Goal: Information Seeking & Learning: Learn about a topic

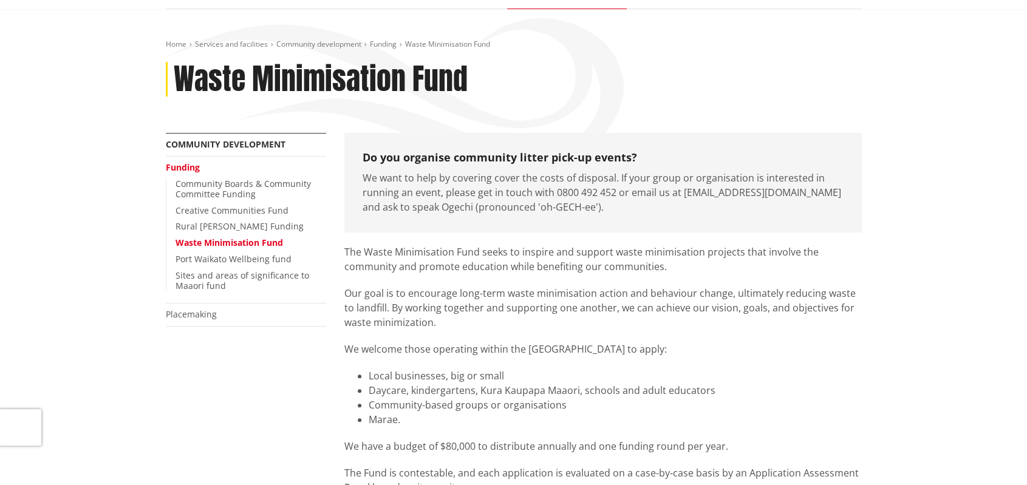
scroll to position [121, 0]
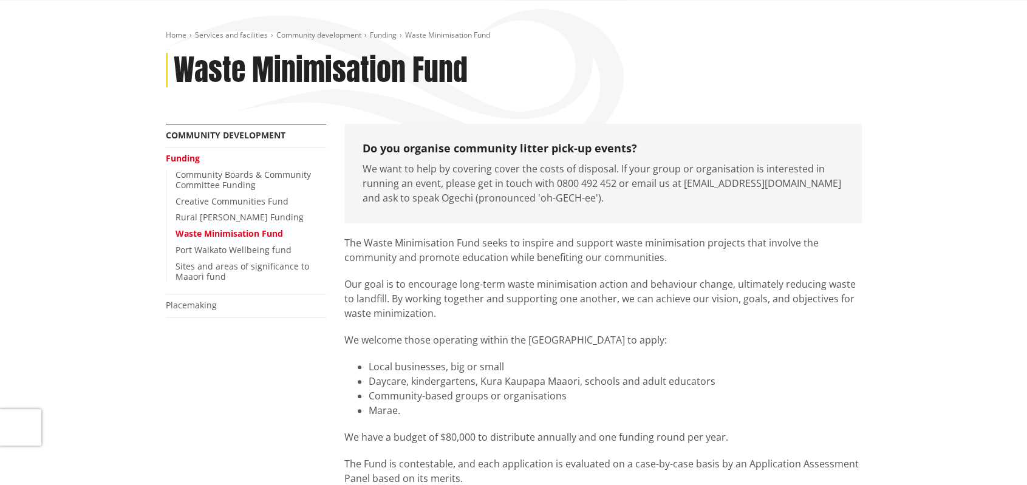
click at [528, 219] on div "Do you organise community litter pick-up events? We want to help by covering co…" at bounding box center [602, 174] width 517 height 100
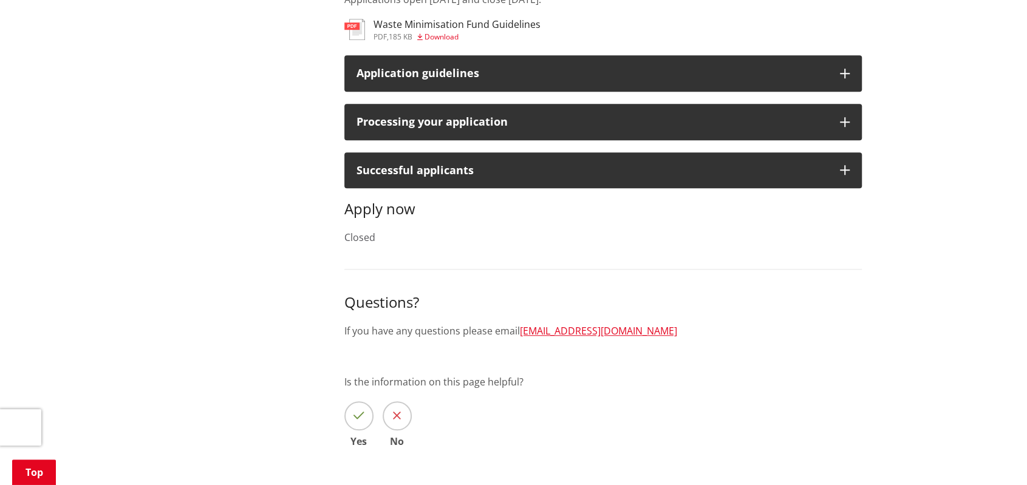
scroll to position [790, 0]
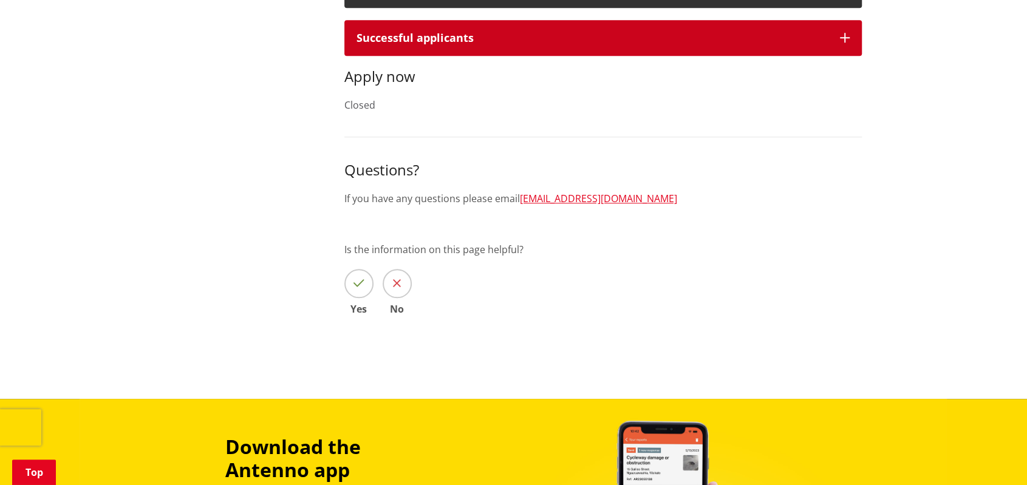
click at [466, 43] on div "Successful applicants" at bounding box center [592, 38] width 471 height 12
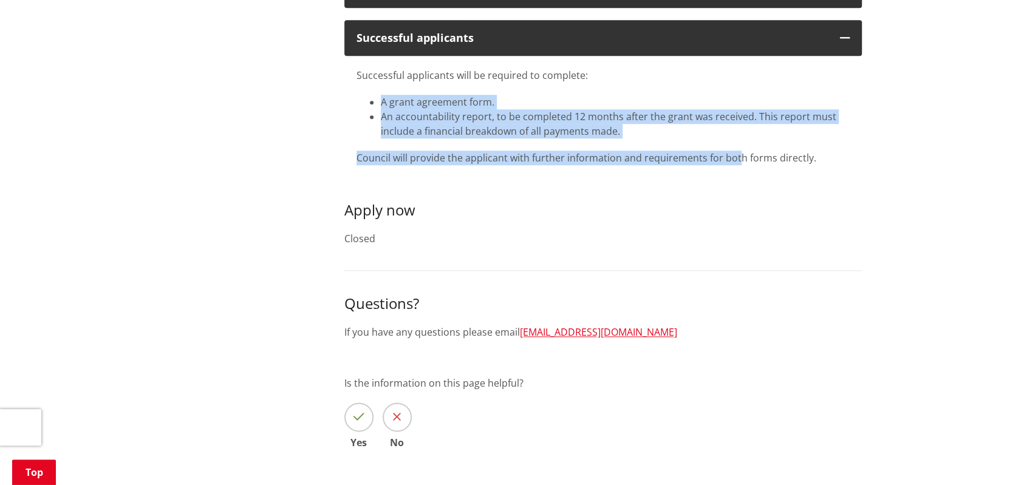
drag, startPoint x: 381, startPoint y: 104, endPoint x: 736, endPoint y: 160, distance: 358.6
click at [736, 160] on div "Successful applicants will be required to complete: A grant agreement form. An …" at bounding box center [603, 116] width 493 height 97
click at [381, 154] on p "Council will provide the applicant with further information and requirements fo…" at bounding box center [603, 158] width 493 height 15
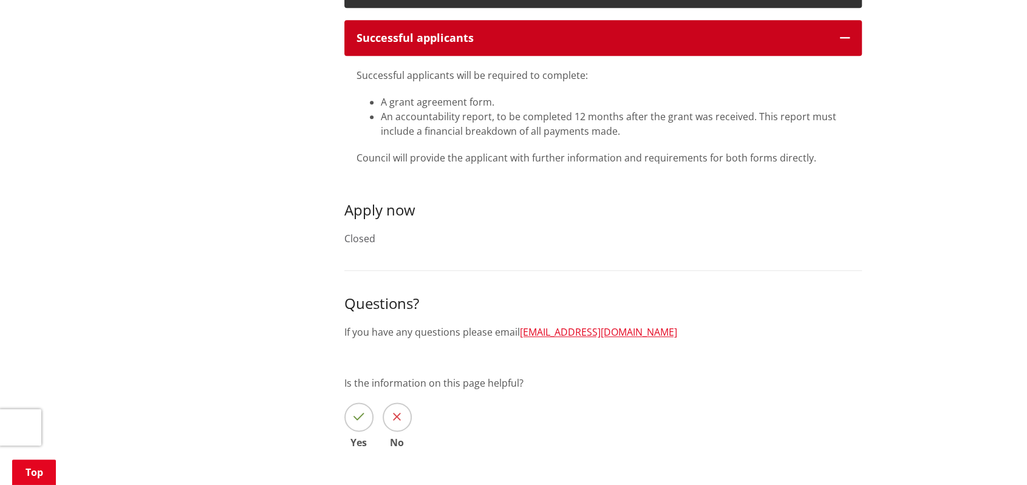
click at [407, 32] on div "Successful applicants" at bounding box center [592, 38] width 471 height 12
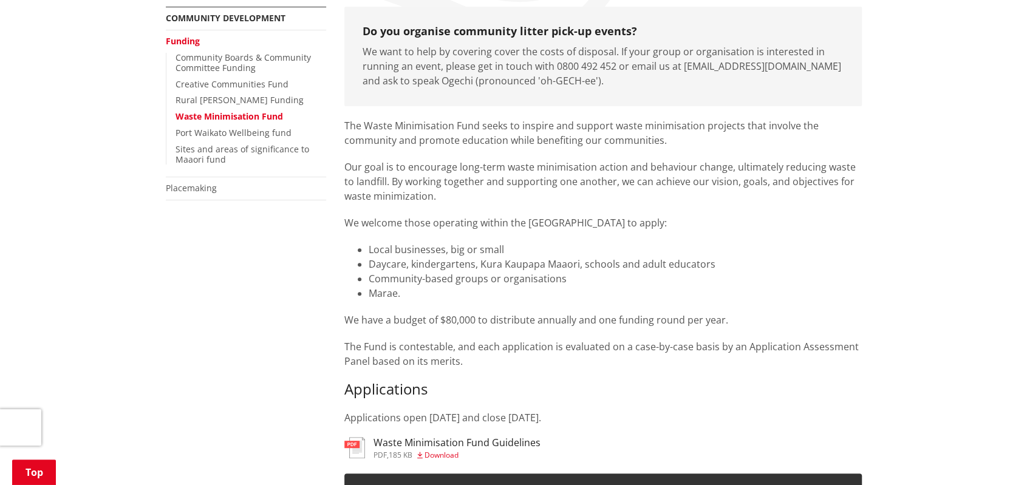
scroll to position [243, 0]
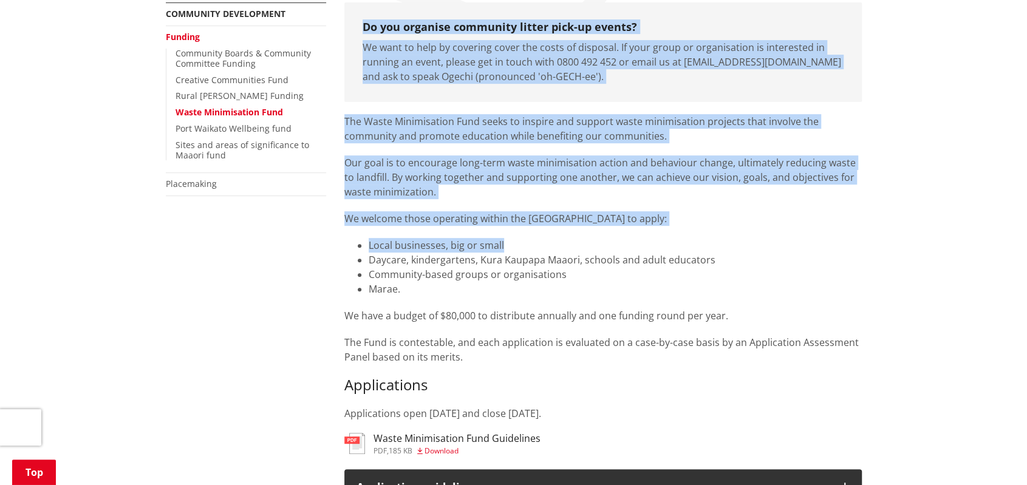
drag, startPoint x: 334, startPoint y: 220, endPoint x: 696, endPoint y: 234, distance: 362.3
click at [696, 234] on div "More from this section Community development Funding Community Boards & Communi…" at bounding box center [514, 449] width 714 height 895
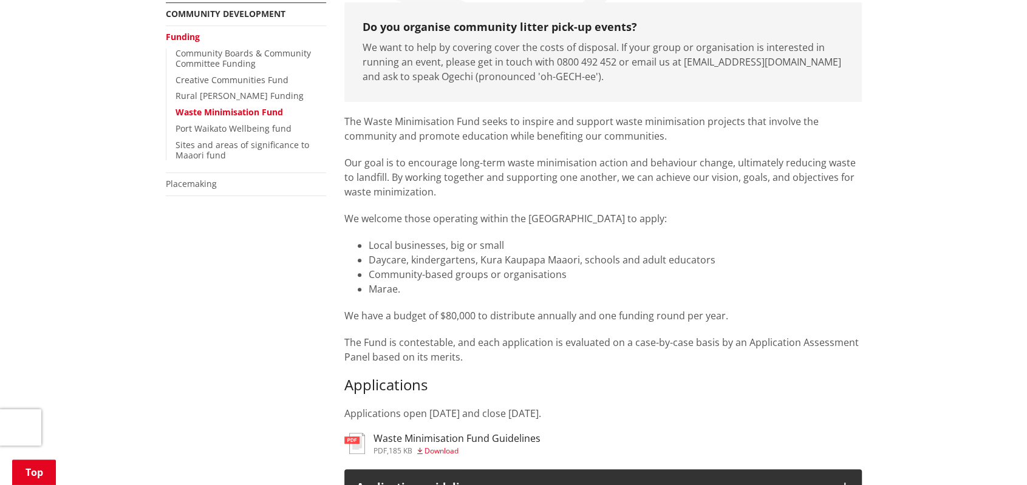
drag, startPoint x: 317, startPoint y: 270, endPoint x: 292, endPoint y: 279, distance: 26.9
click at [296, 275] on div "More from this section Community development Funding Community Boards & Communi…" at bounding box center [514, 449] width 714 height 895
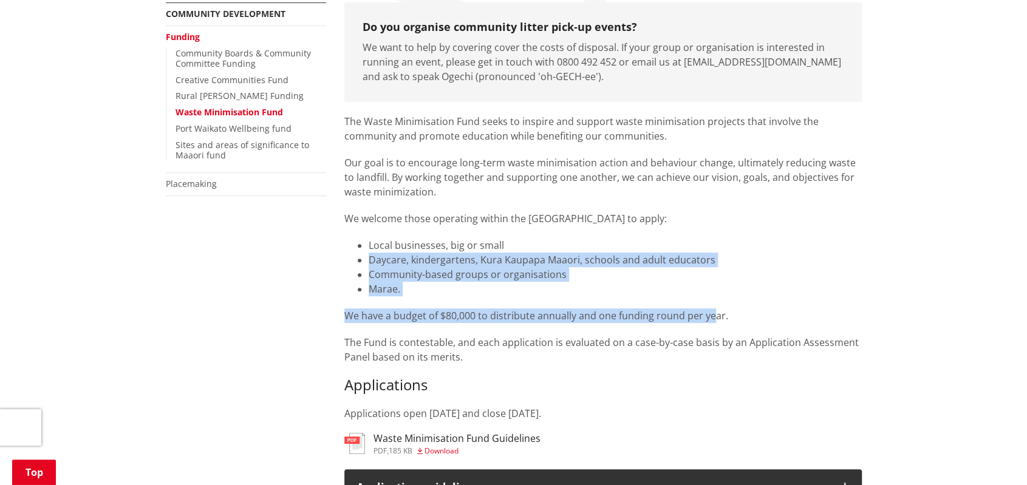
drag, startPoint x: 377, startPoint y: 262, endPoint x: 709, endPoint y: 299, distance: 334.3
click at [709, 299] on div "The Waste Minimisation Fund seeks to inspire and support waste minimisation pro…" at bounding box center [602, 267] width 517 height 307
click at [405, 311] on p "We have a budget of $80,000 to distribute annually and one funding round per ye…" at bounding box center [602, 316] width 517 height 15
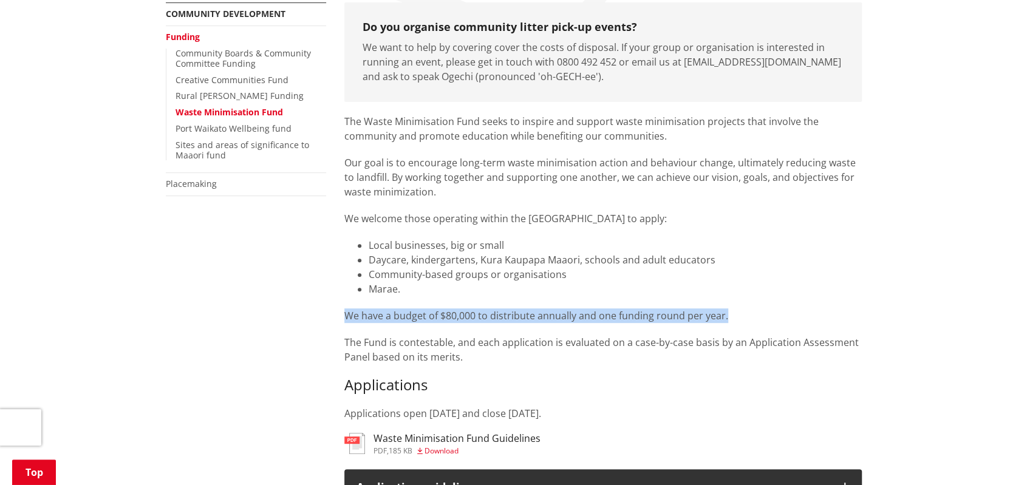
drag, startPoint x: 341, startPoint y: 318, endPoint x: 770, endPoint y: 316, distance: 429.4
click at [770, 316] on div "Do you organise community litter pick-up events? We want to help by covering co…" at bounding box center [603, 449] width 536 height 895
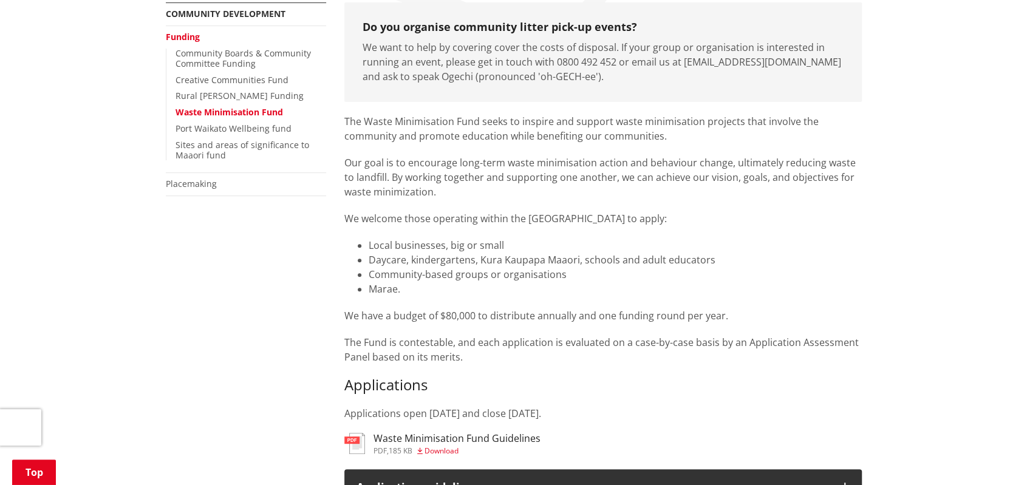
drag, startPoint x: 652, startPoint y: 344, endPoint x: 681, endPoint y: 340, distance: 29.5
click at [652, 344] on span "The Fund is contestable, and each application is evaluated on a case-by-case ba…" at bounding box center [601, 350] width 514 height 28
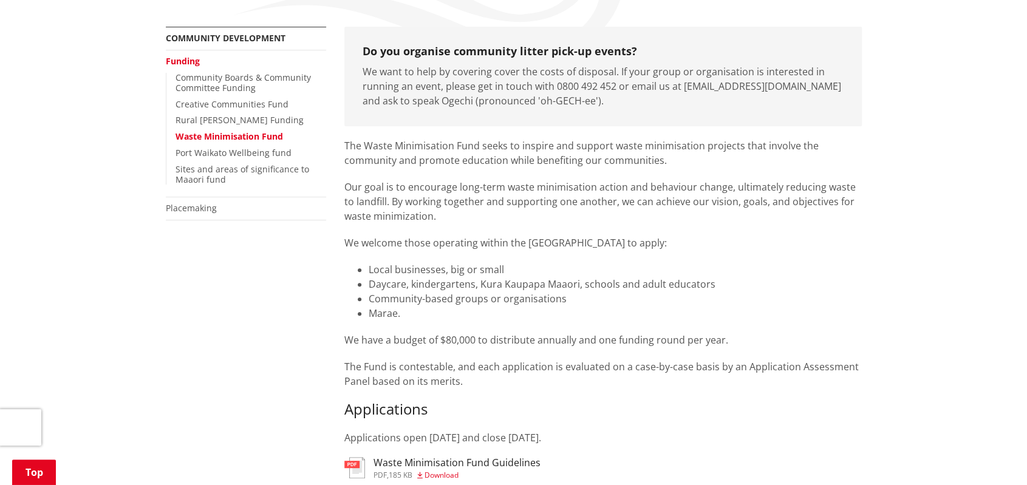
scroll to position [0, 0]
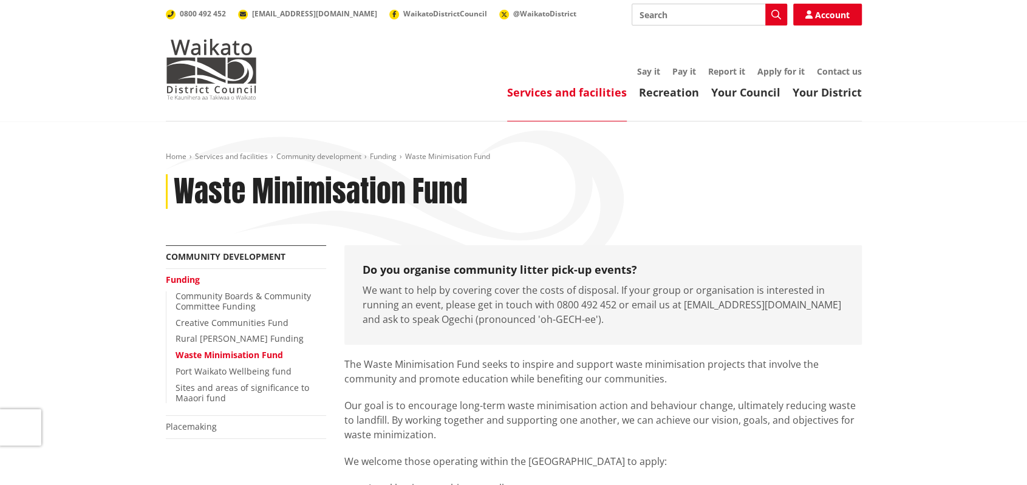
drag, startPoint x: 435, startPoint y: 126, endPoint x: 454, endPoint y: 94, distance: 37.0
